Goal: Contribute content: Contribute content

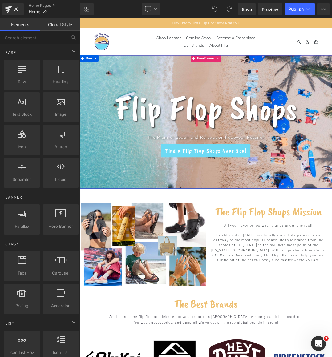
click at [127, 90] on div at bounding box center [266, 171] width 373 height 197
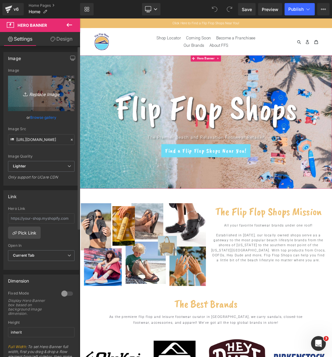
click at [36, 93] on icon "Replace Image" at bounding box center [41, 94] width 49 height 8
type input "C:\fakepath\FFS WEB BANNER OPT 1.png"
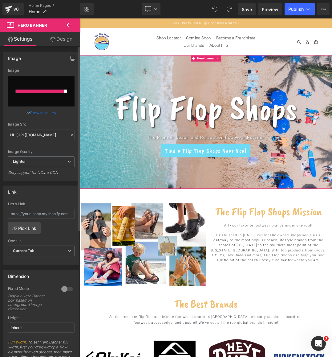
click at [44, 97] on input "file" at bounding box center [41, 91] width 67 height 31
type input "C:\fakepath\FFS WEB BANNER OPT 1.png"
type input "[URL][DOMAIN_NAME]"
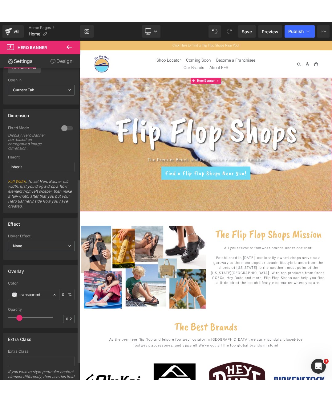
scroll to position [219, 0]
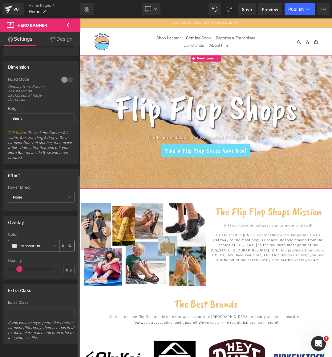
click at [16, 244] on div "transparent" at bounding box center [30, 246] width 44 height 11
click at [16, 244] on span at bounding box center [14, 246] width 5 height 5
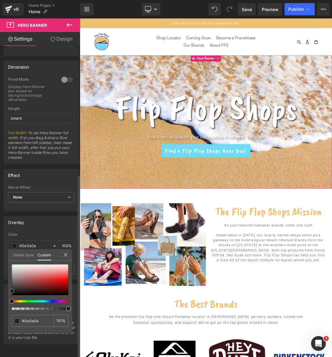
type input "#0a0a0a"
type input "100"
type input "#0a0a0a"
type input "100"
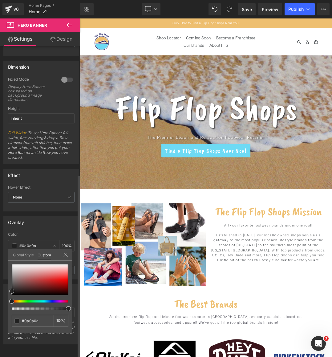
type input "#212121"
type input "#262626"
type input "#303030"
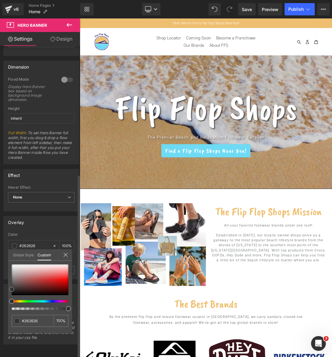
type input "#303030"
drag, startPoint x: 12, startPoint y: 294, endPoint x: 11, endPoint y: 288, distance: 5.9
click at [11, 288] on span at bounding box center [11, 289] width 5 height 5
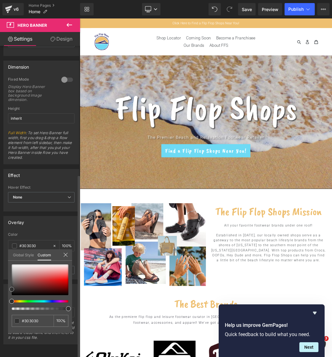
type input "#353535"
type input "#494949"
type input "#5e5e5e"
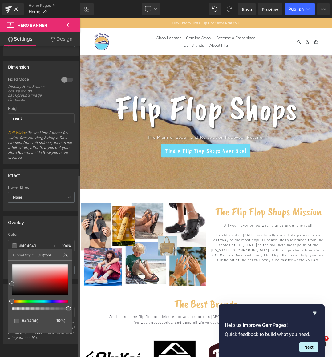
type input "#5e5e5e"
type input "#727272"
type input "#7c7c7c"
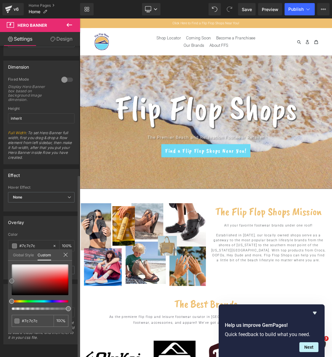
type input "#757575"
type input "#686868"
drag, startPoint x: 12, startPoint y: 291, endPoint x: 8, endPoint y: 284, distance: 7.7
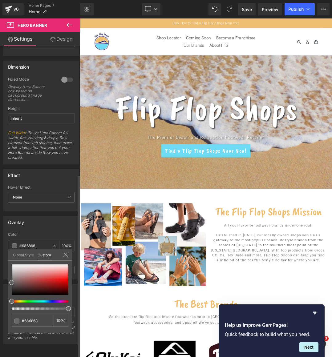
click at [8, 284] on div "#686868 100 %" at bounding box center [40, 299] width 64 height 69
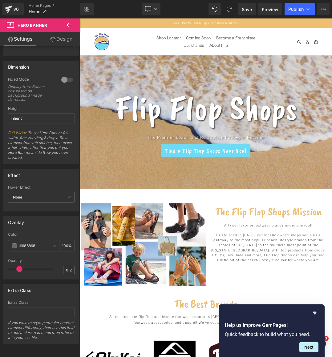
click at [296, 10] on span "Publish" at bounding box center [295, 9] width 15 height 5
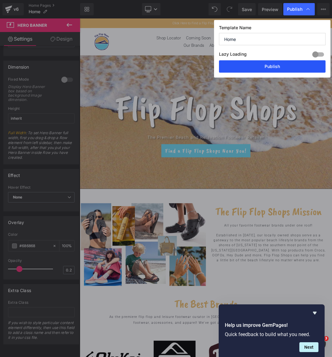
click at [270, 69] on button "Publish" at bounding box center [272, 66] width 107 height 12
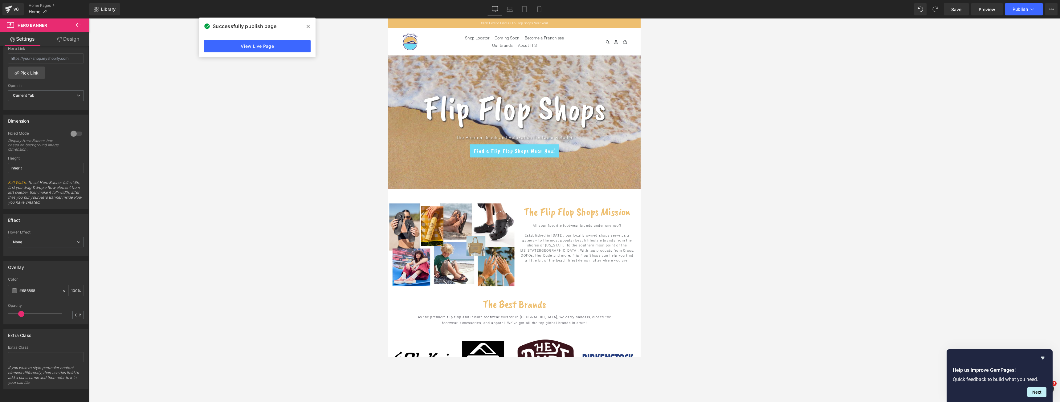
scroll to position [165, 0]
click at [332, 320] on div at bounding box center [574, 210] width 971 height 384
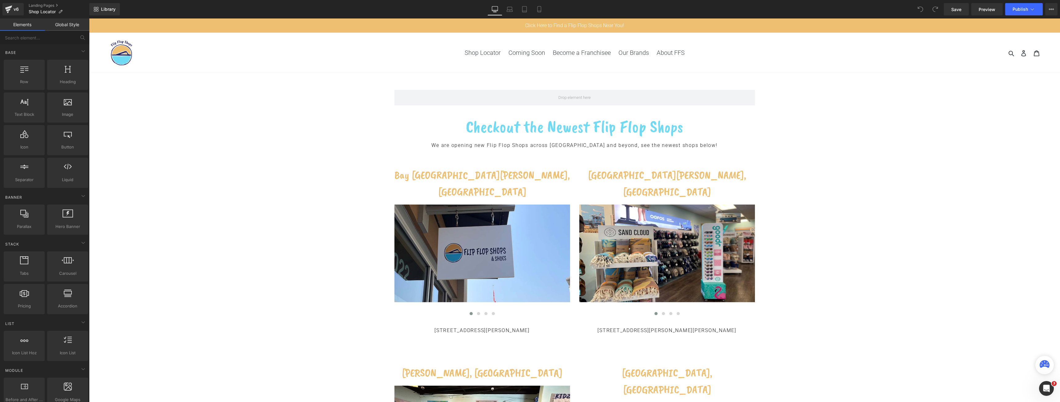
click at [864, 234] on div "Row Checkout the Newest Flip Flop Shops Heading We are opening new Flip Flop Sh…" at bounding box center [574, 363] width 971 height 547
click at [481, 56] on span "Shop Locator" at bounding box center [483, 53] width 36 height 8
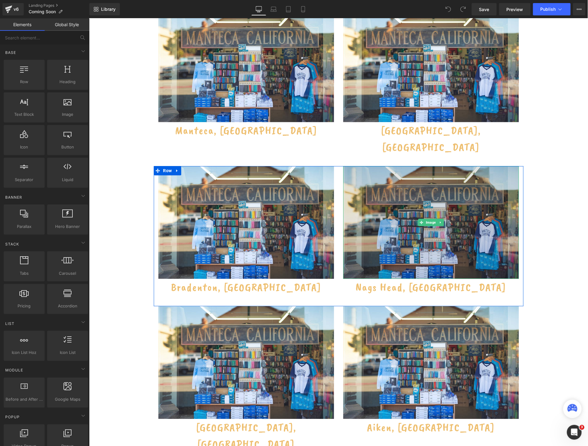
scroll to position [274, 0]
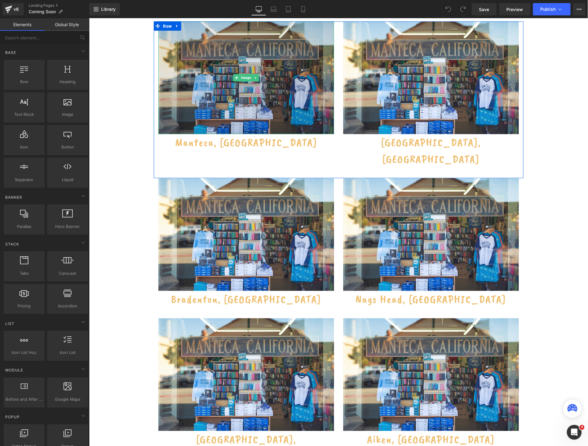
click at [264, 54] on img at bounding box center [246, 77] width 176 height 113
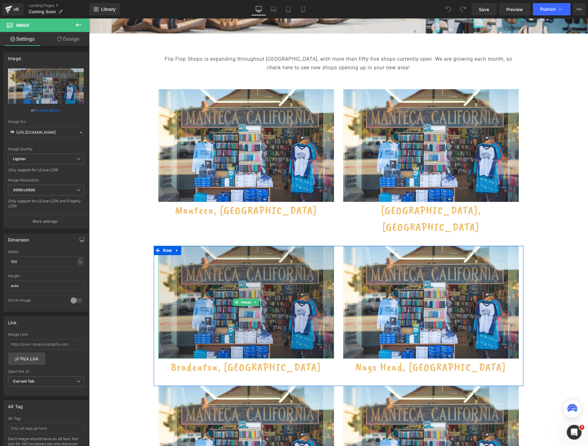
scroll to position [205, 0]
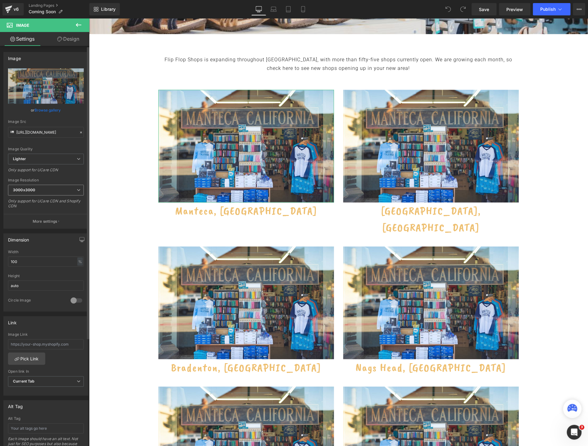
click at [40, 189] on span "3000x3000" at bounding box center [46, 190] width 76 height 11
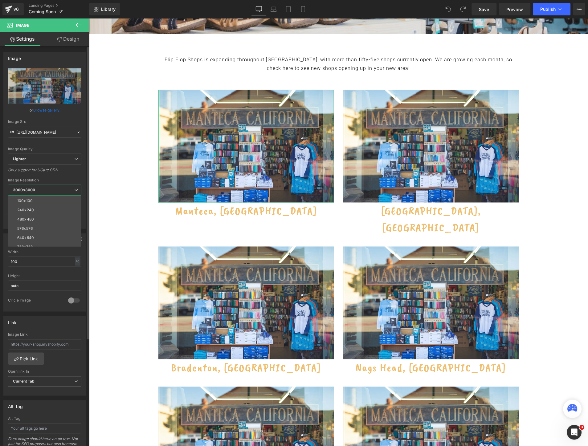
click at [40, 189] on span "3000x3000" at bounding box center [44, 190] width 73 height 11
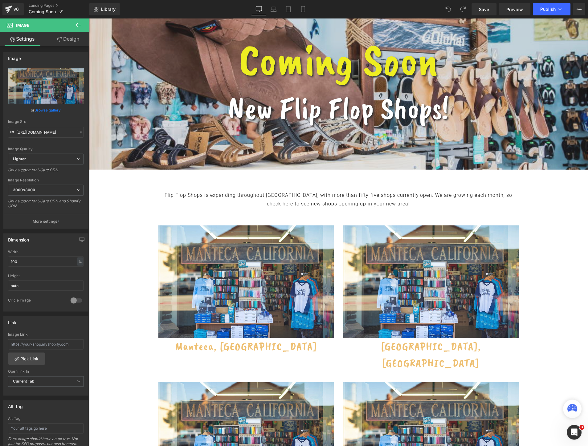
scroll to position [68, 0]
